Goal: Task Accomplishment & Management: Manage account settings

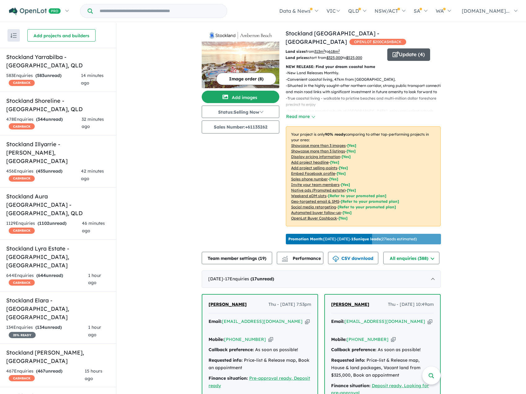
click at [398, 55] on button "Update ( 4 )" at bounding box center [408, 54] width 43 height 12
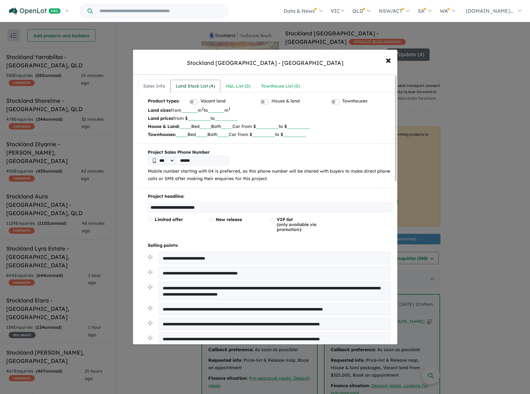
click at [186, 87] on div "Land Stock List ( 4 )" at bounding box center [195, 86] width 39 height 7
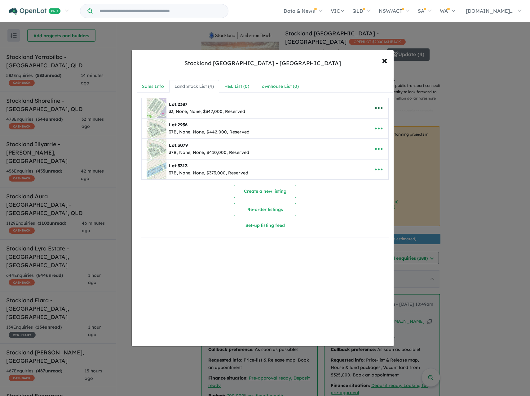
click at [378, 107] on icon "button" at bounding box center [378, 107] width 9 height 9
click at [356, 135] on link "Remove" at bounding box center [365, 137] width 46 height 14
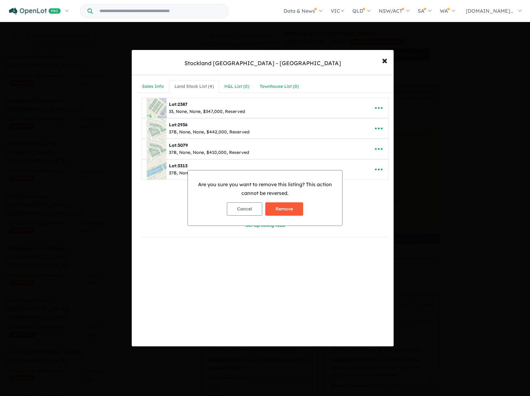
click at [285, 211] on button "Remove" at bounding box center [285, 208] width 38 height 13
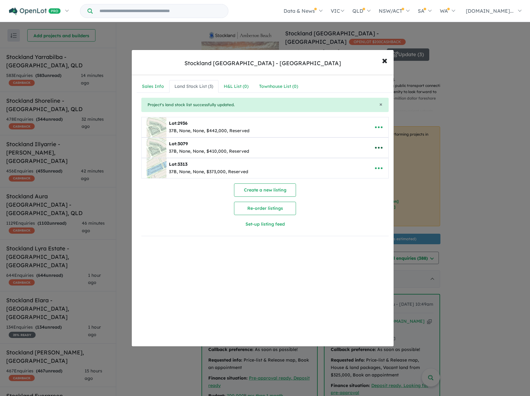
click at [378, 146] on icon "button" at bounding box center [378, 147] width 9 height 9
click at [361, 178] on link "Remove" at bounding box center [365, 177] width 46 height 14
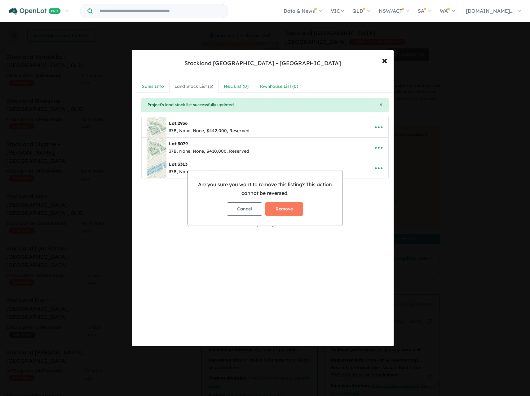
drag, startPoint x: 291, startPoint y: 206, endPoint x: 289, endPoint y: 202, distance: 4.4
click at [289, 205] on button "Remove" at bounding box center [285, 208] width 38 height 13
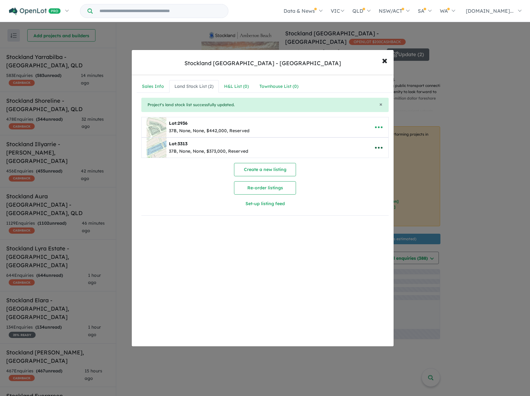
click at [375, 149] on icon "button" at bounding box center [378, 147] width 9 height 9
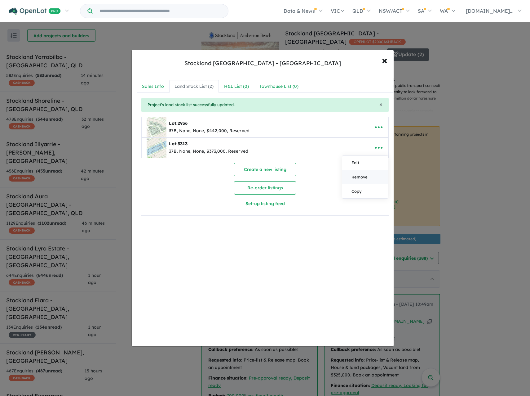
click at [360, 179] on link "Remove" at bounding box center [365, 177] width 46 height 14
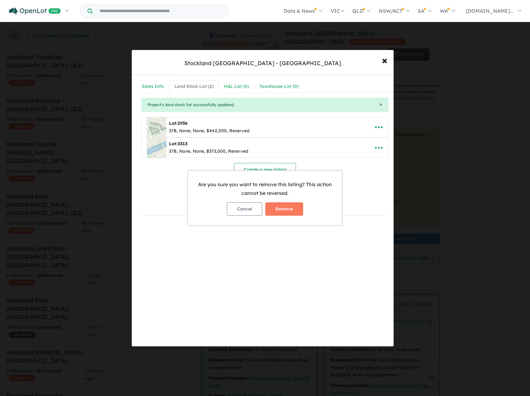
click at [280, 208] on button "Remove" at bounding box center [285, 208] width 38 height 13
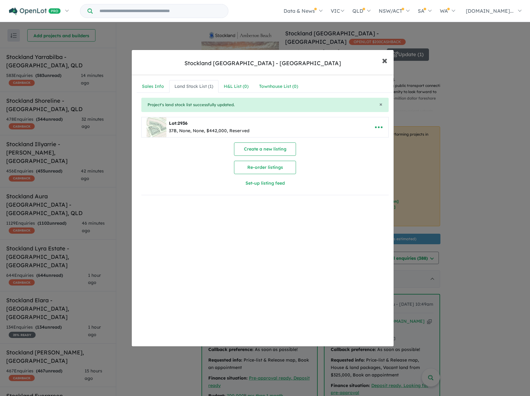
click at [385, 65] on span "×" at bounding box center [385, 59] width 6 height 13
